Goal: Transaction & Acquisition: Subscribe to service/newsletter

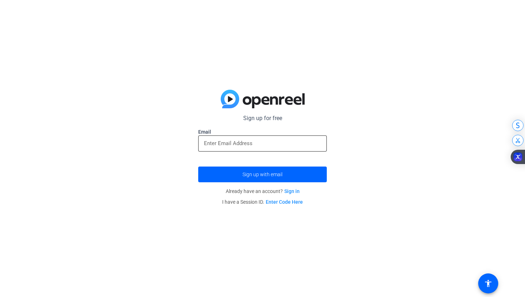
click at [208, 145] on input "email" at bounding box center [262, 143] width 117 height 9
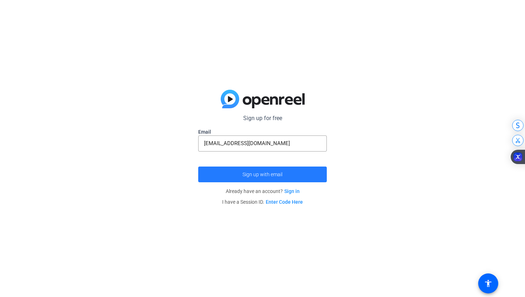
click at [235, 175] on span "submit" at bounding box center [262, 174] width 129 height 17
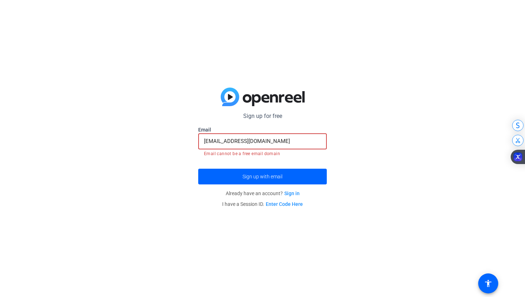
drag, startPoint x: 300, startPoint y: 140, endPoint x: 233, endPoint y: 139, distance: 67.5
click at [233, 139] on input "[EMAIL_ADDRESS][DOMAIN_NAME]" at bounding box center [262, 141] width 117 height 9
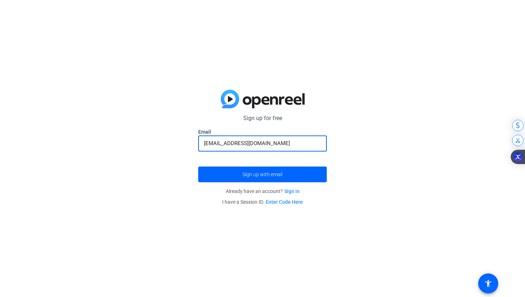
type input "[EMAIL_ADDRESS][DOMAIN_NAME]"
click at [198, 166] on button "Sign up with email" at bounding box center [262, 174] width 129 height 16
type input "Cardin_vo@"
paste input "[EMAIL_ADDRESS][DOMAIN_NAME]"
type input "[EMAIL_ADDRESS][DOMAIN_NAME]"
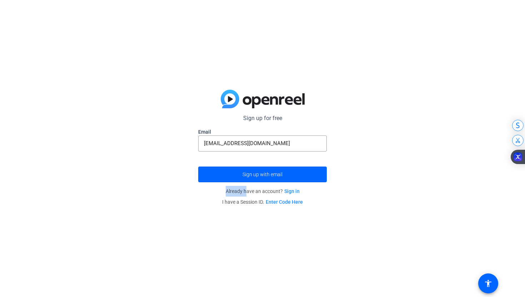
drag, startPoint x: 246, startPoint y: 188, endPoint x: 247, endPoint y: 184, distance: 4.4
click at [247, 184] on openreel-guest-magiclink-form "Sign up for free [EMAIL_ADDRESS][DOMAIN_NAME] Email [EMAIL_ADDRESS][DOMAIN_NAME…" at bounding box center [262, 160] width 129 height 93
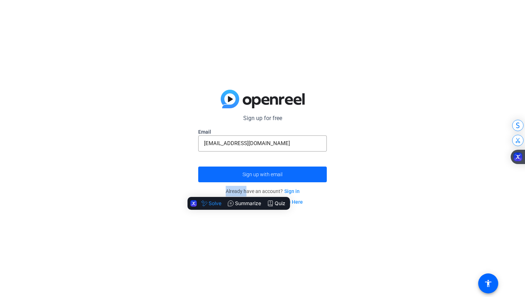
click at [247, 181] on span "submit" at bounding box center [262, 174] width 129 height 17
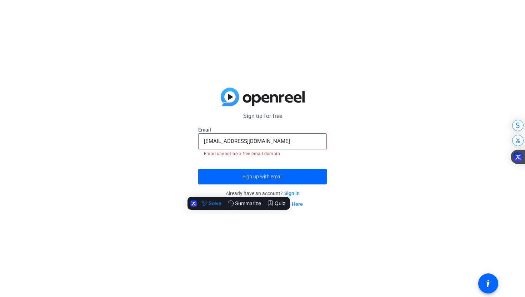
click at [271, 156] on mat-error "Email cannot be a free email domain" at bounding box center [262, 153] width 117 height 8
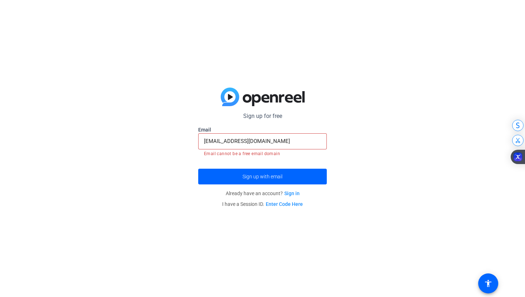
click at [297, 194] on link "Sign in" at bounding box center [291, 193] width 15 height 6
